Goal: Information Seeking & Learning: Learn about a topic

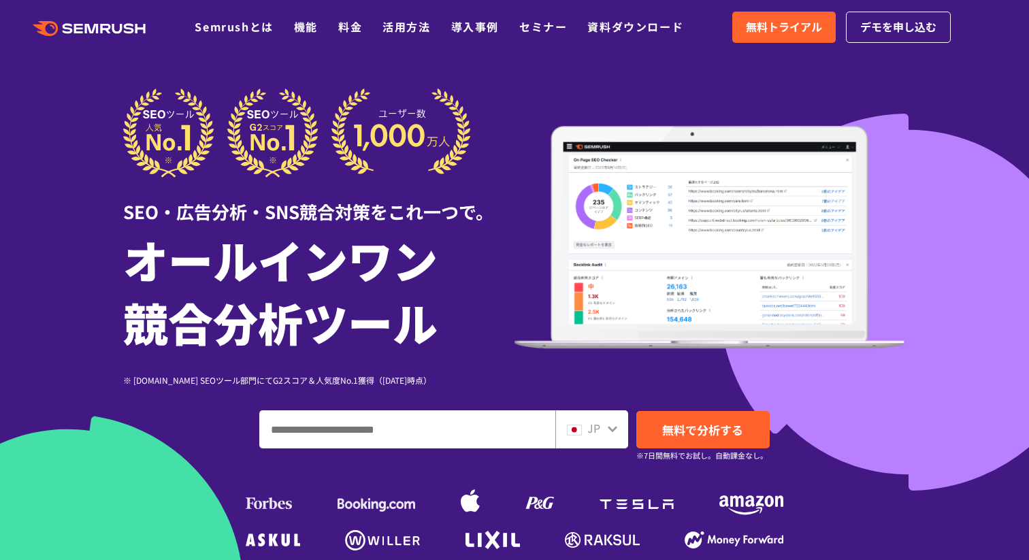
click at [384, 442] on input "ドメイン、キーワードまたはURLを入力してください" at bounding box center [407, 429] width 295 height 37
type input "*"
type input "***"
click at [702, 425] on span "無料で分析する" at bounding box center [702, 429] width 81 height 17
click at [300, 246] on h1 "オールインワン 競合分析ツール" at bounding box center [318, 290] width 391 height 125
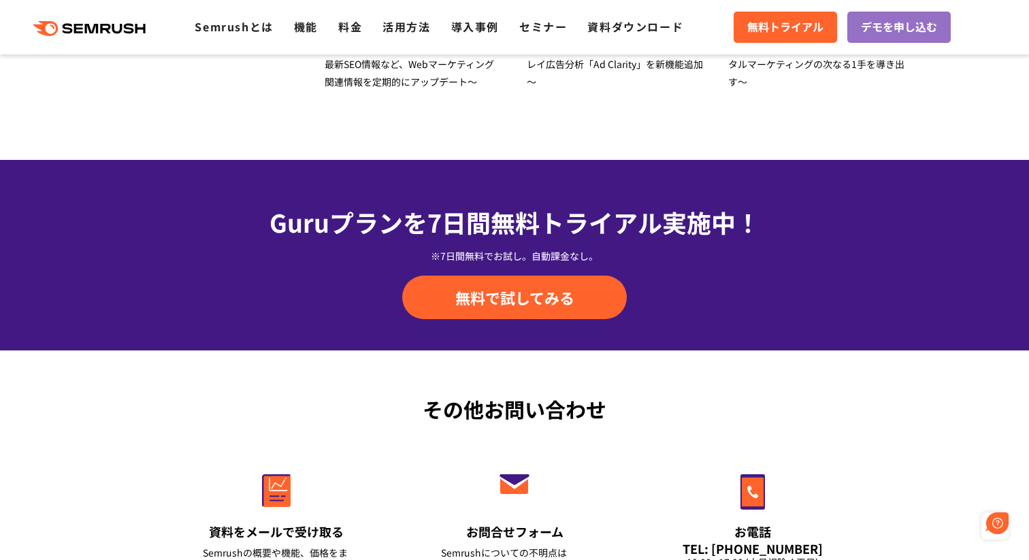
scroll to position [4820, 0]
